Goal: Check status: Check status

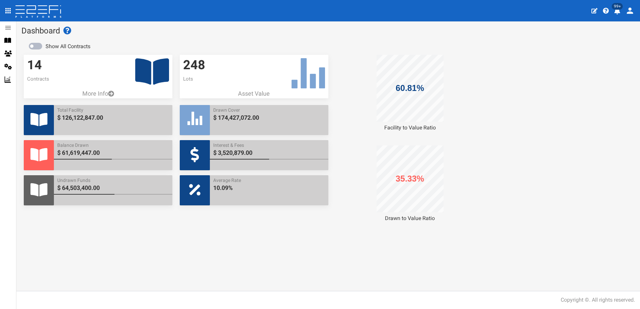
click at [617, 9] on span "99+" at bounding box center [617, 6] width 11 height 7
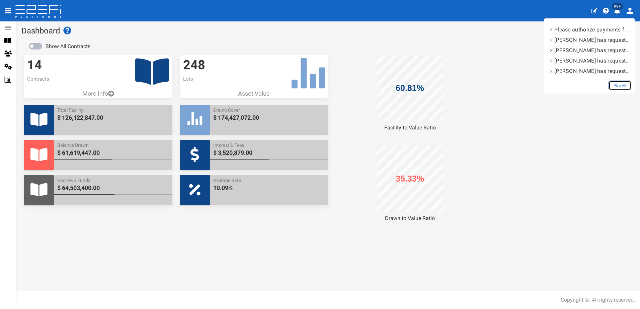
click at [616, 85] on link "View All" at bounding box center [620, 86] width 23 height 10
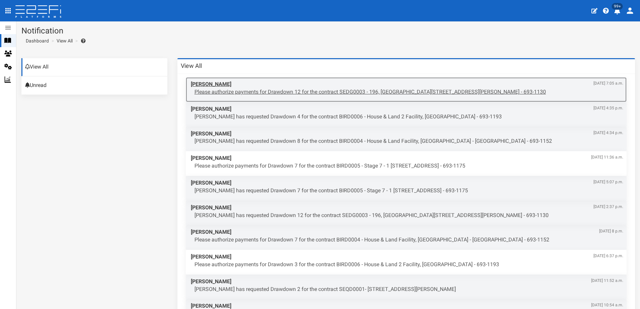
click at [292, 91] on p "Please authorize payments for Drawdown 12 for the contract SEDG0003 - 196, [GEO…" at bounding box center [409, 92] width 429 height 8
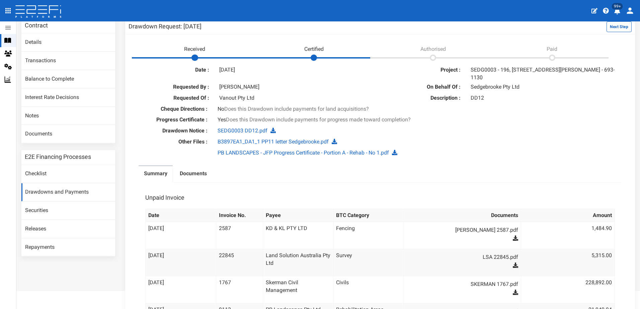
scroll to position [67, 0]
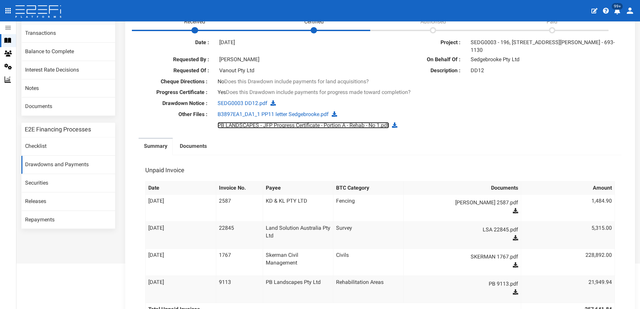
click at [256, 127] on link "PB LANDSCAPES - JFP Progress Certificate - Portion A - Rehab - No 1.pdf" at bounding box center [303, 125] width 171 height 6
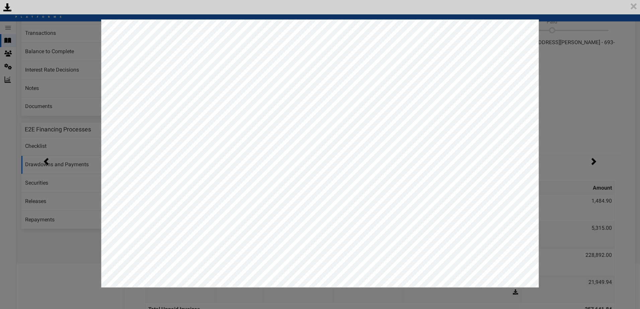
scroll to position [0, 0]
click at [563, 61] on div "<p>Your browser does not support iframes.</p><script type="text/javascript">ale…" at bounding box center [320, 154] width 640 height 309
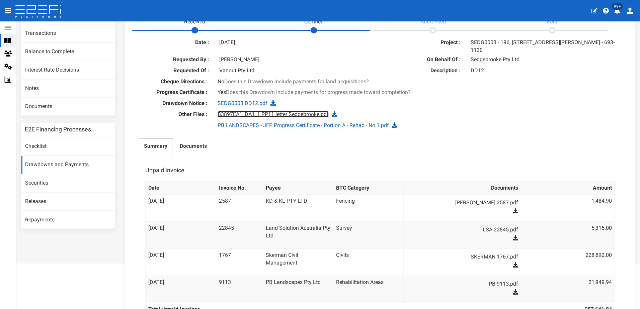
click at [251, 114] on link "B3897EA1_DA1_1 PP11 letter Sedgebrooke.pdf" at bounding box center [273, 114] width 111 height 6
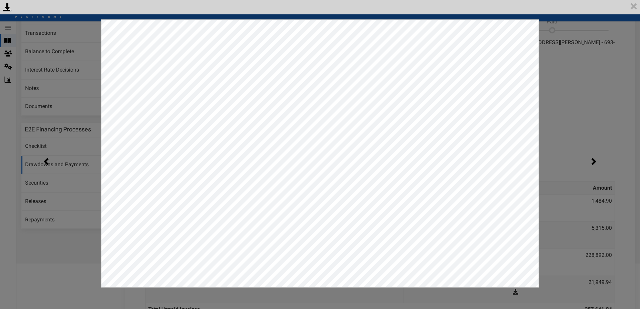
click at [590, 56] on div "<p>Your browser does not support iframes.</p><script type="text/javascript">ale…" at bounding box center [320, 154] width 640 height 309
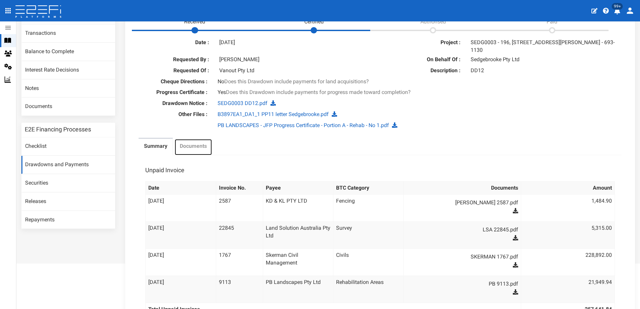
click at [190, 145] on label "Documents" at bounding box center [193, 147] width 27 height 8
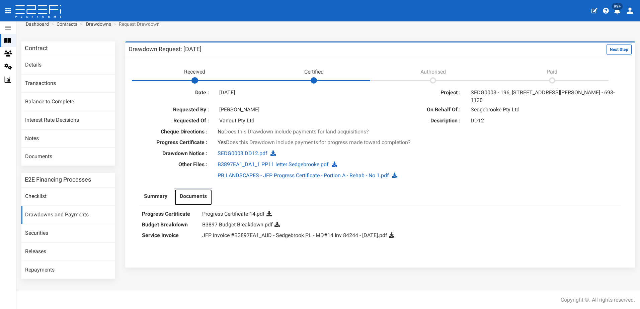
scroll to position [17, 0]
click at [231, 226] on link "B3897 Budget Breakdown.pdf" at bounding box center [237, 225] width 71 height 6
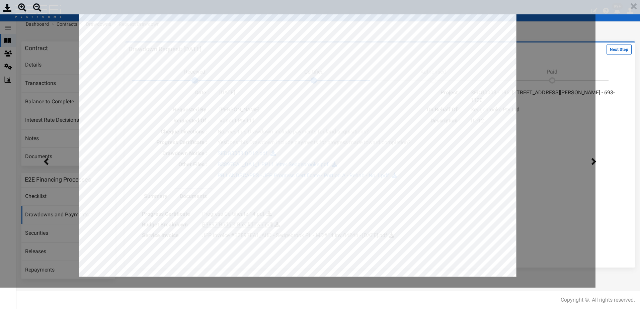
scroll to position [0, 0]
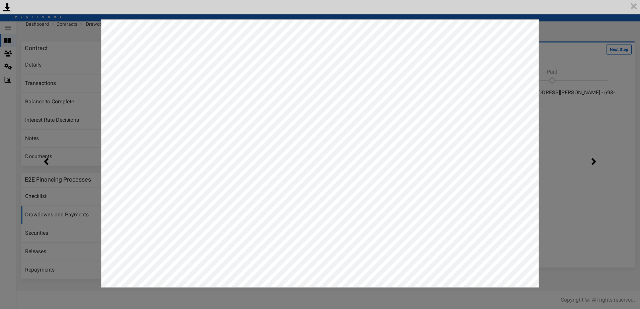
click at [589, 113] on div "<p>Your browser does not support iframes.</p><script type="text/javascript">ale…" at bounding box center [320, 154] width 640 height 309
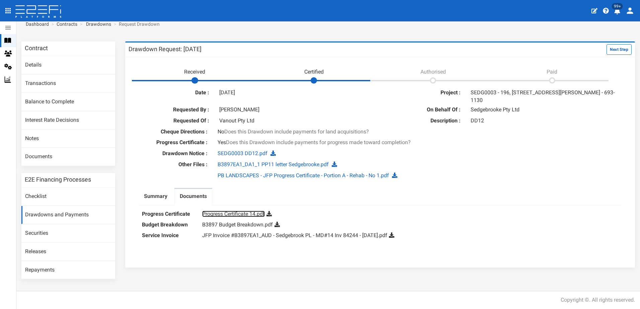
click at [226, 217] on link "Progress Certificate 14.pdf" at bounding box center [233, 214] width 63 height 6
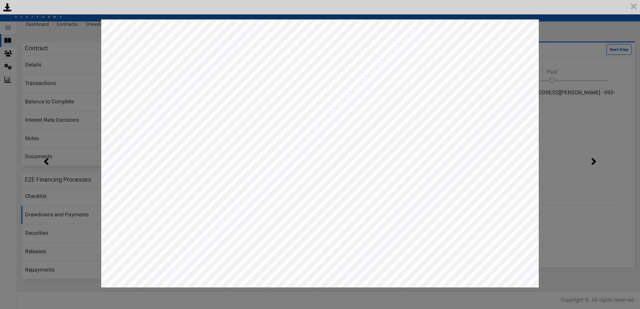
click at [576, 60] on div "<p>Your browser does not support iframes.</p><script type="text/javascript">ale…" at bounding box center [320, 154] width 640 height 309
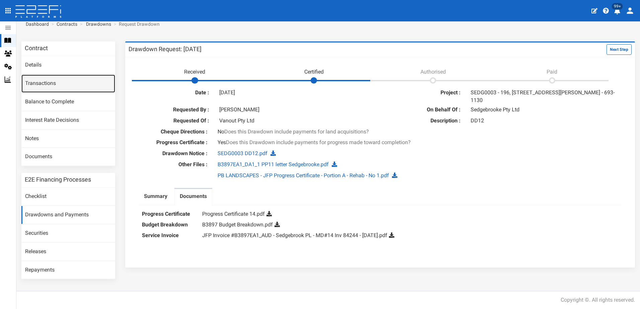
click at [40, 87] on link "Transactions" at bounding box center [68, 84] width 94 height 18
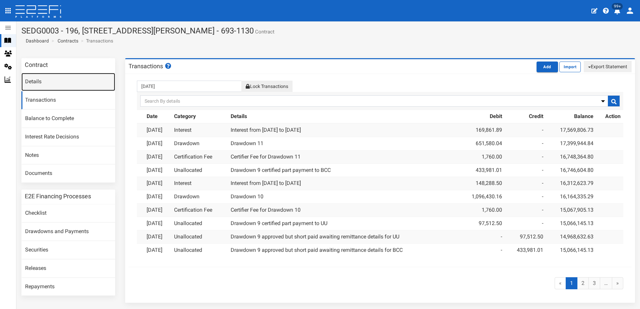
click at [34, 80] on link "Details" at bounding box center [68, 82] width 94 height 18
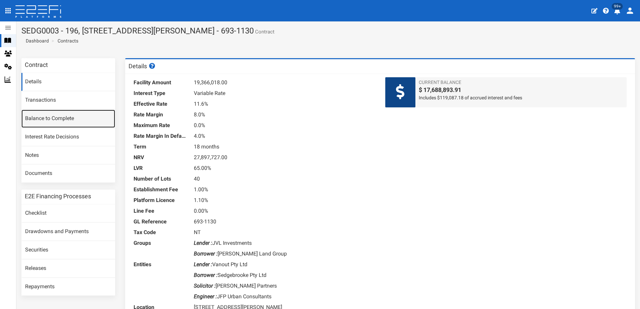
click at [54, 119] on link "Balance to Complete" at bounding box center [68, 119] width 94 height 18
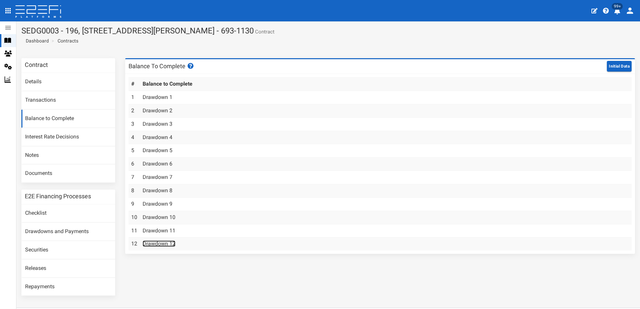
click at [155, 243] on link "Drawdown 12" at bounding box center [159, 244] width 33 height 6
click at [54, 230] on link "Drawdowns and Payments" at bounding box center [68, 232] width 94 height 18
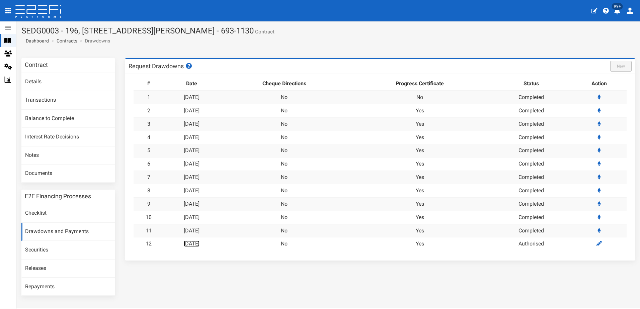
click at [199, 245] on link "[DATE]" at bounding box center [192, 244] width 16 height 6
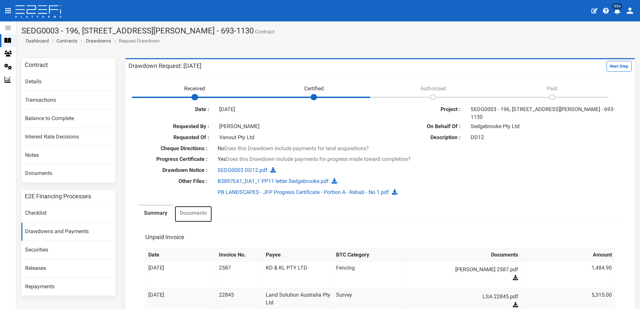
click at [196, 214] on label "Documents" at bounding box center [193, 214] width 27 height 8
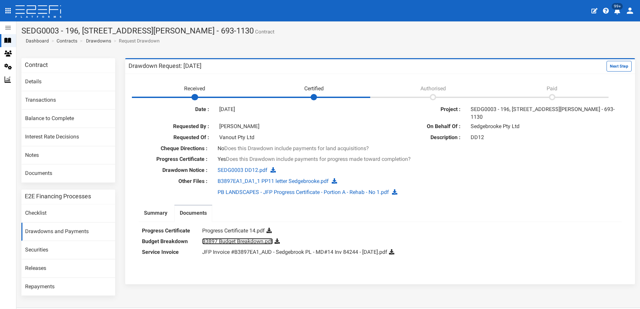
click at [232, 240] on link "B3897 Budget Breakdown.pdf" at bounding box center [237, 241] width 71 height 6
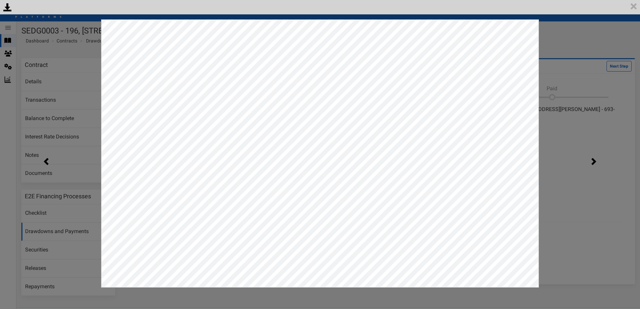
click at [562, 39] on div "<p>Your browser does not support iframes.</p><script type="text/javascript">ale…" at bounding box center [320, 154] width 640 height 309
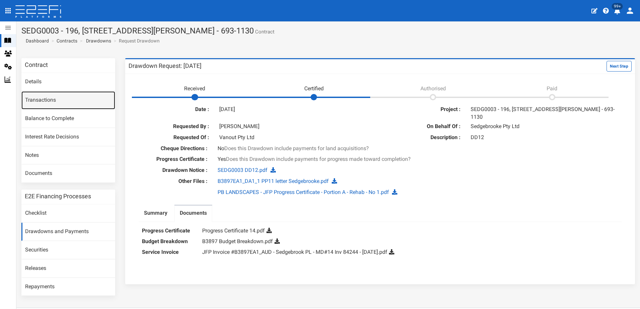
click at [41, 98] on link "Transactions" at bounding box center [68, 100] width 94 height 18
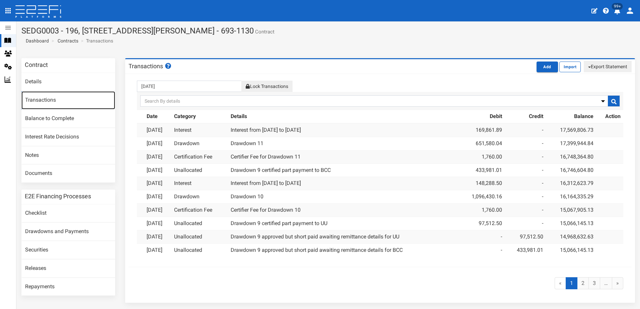
click at [38, 104] on link "Transactions" at bounding box center [68, 100] width 94 height 18
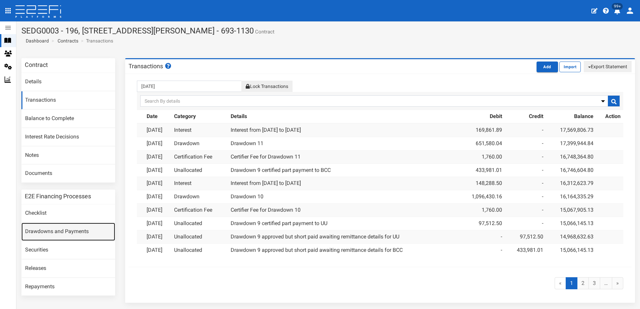
click at [60, 233] on link "Drawdowns and Payments" at bounding box center [68, 232] width 94 height 18
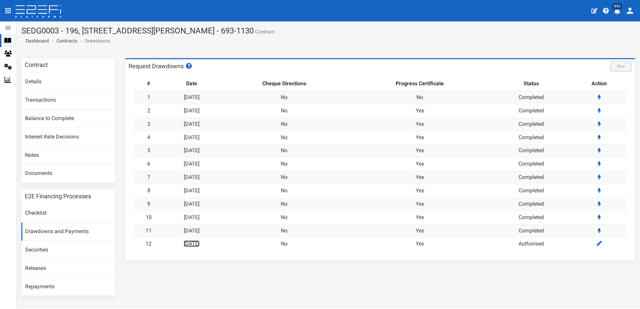
click at [196, 245] on link "[DATE]" at bounding box center [192, 244] width 16 height 6
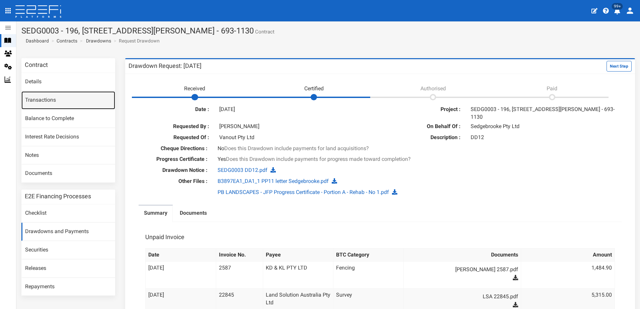
click at [42, 100] on link "Transactions" at bounding box center [68, 100] width 94 height 18
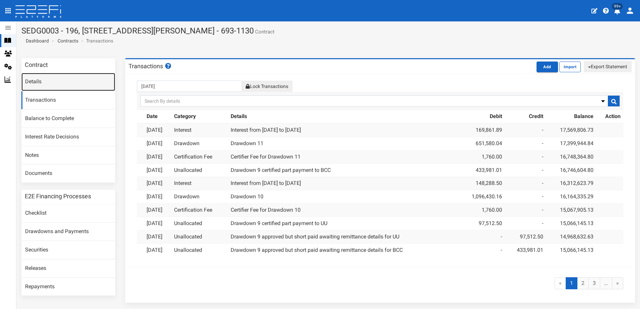
click at [39, 78] on link "Details" at bounding box center [68, 82] width 94 height 18
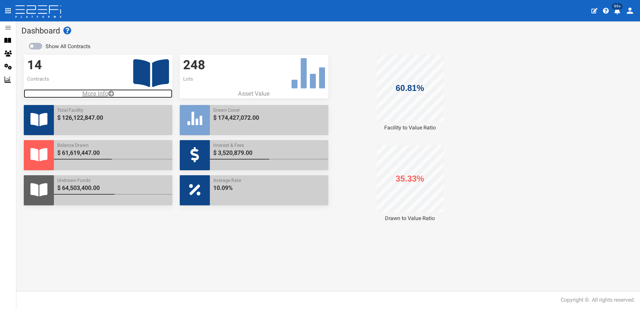
click at [94, 93] on p "More Info" at bounding box center [98, 93] width 149 height 9
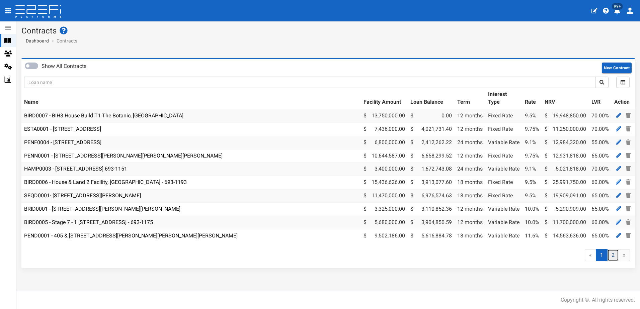
click at [616, 259] on link "2" at bounding box center [614, 256] width 12 height 12
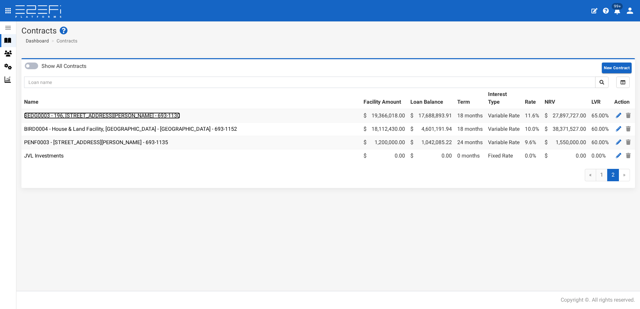
click at [103, 117] on link "SEDG0003 - 196, [STREET_ADDRESS][PERSON_NAME] - 693-1130" at bounding box center [102, 116] width 156 height 6
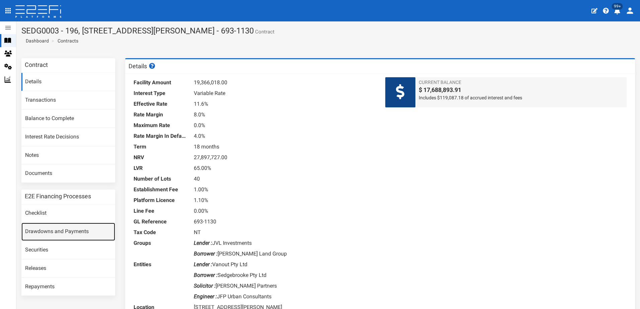
click at [52, 233] on link "Drawdowns and Payments" at bounding box center [68, 232] width 94 height 18
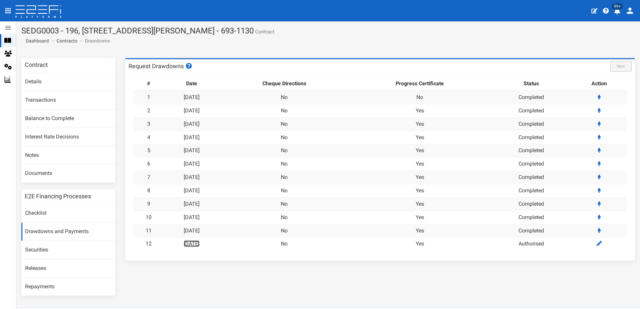
click at [200, 244] on link "[DATE]" at bounding box center [192, 244] width 16 height 6
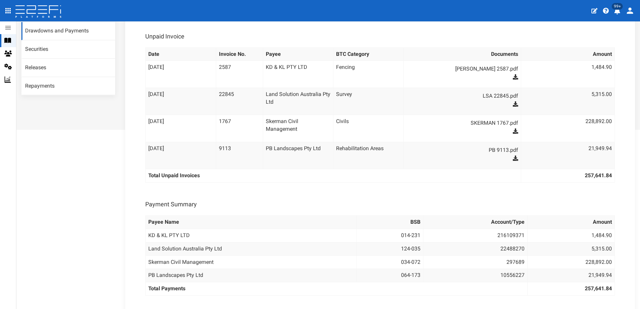
scroll to position [248, 0]
